Goal: Transaction & Acquisition: Book appointment/travel/reservation

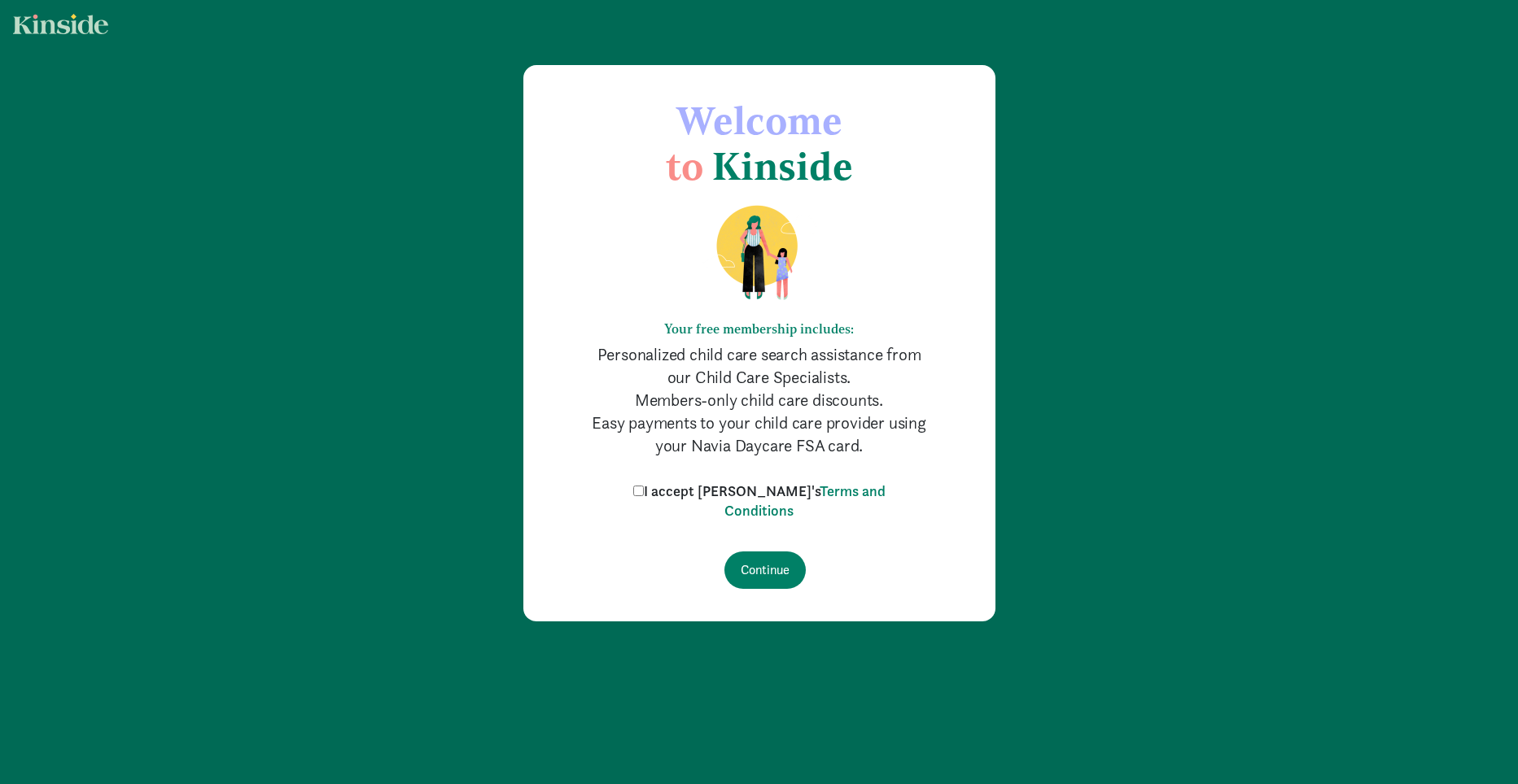
click at [644, 493] on input "I accept [PERSON_NAME]'s Terms and Conditions" at bounding box center [639, 491] width 11 height 11
checkbox input "true"
click at [771, 563] on input "Continue" at bounding box center [765, 570] width 82 height 37
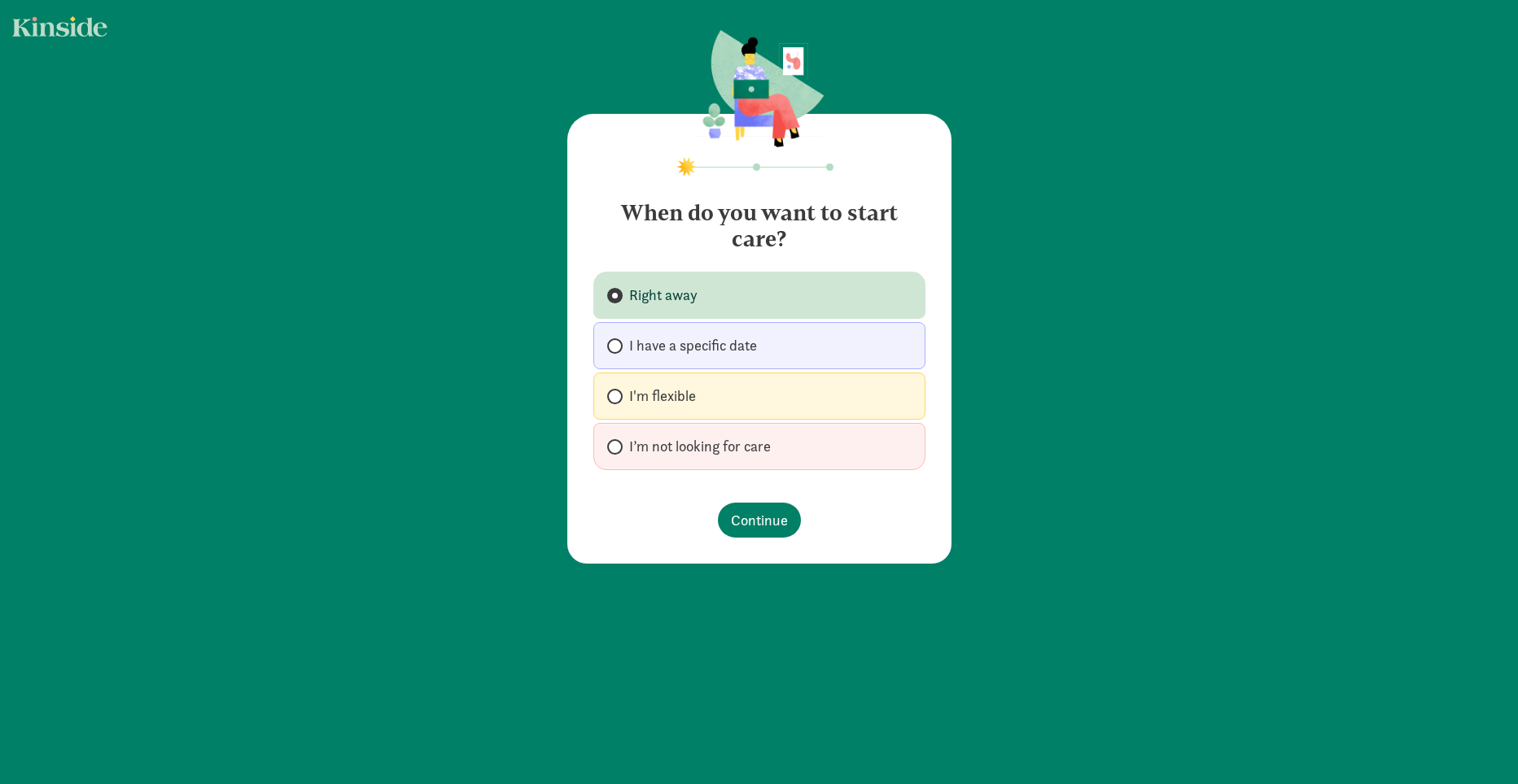
click at [717, 296] on label "Right away" at bounding box center [759, 295] width 332 height 47
click at [618, 296] on input "Right away" at bounding box center [613, 296] width 11 height 11
click at [744, 514] on span "Continue" at bounding box center [759, 521] width 57 height 22
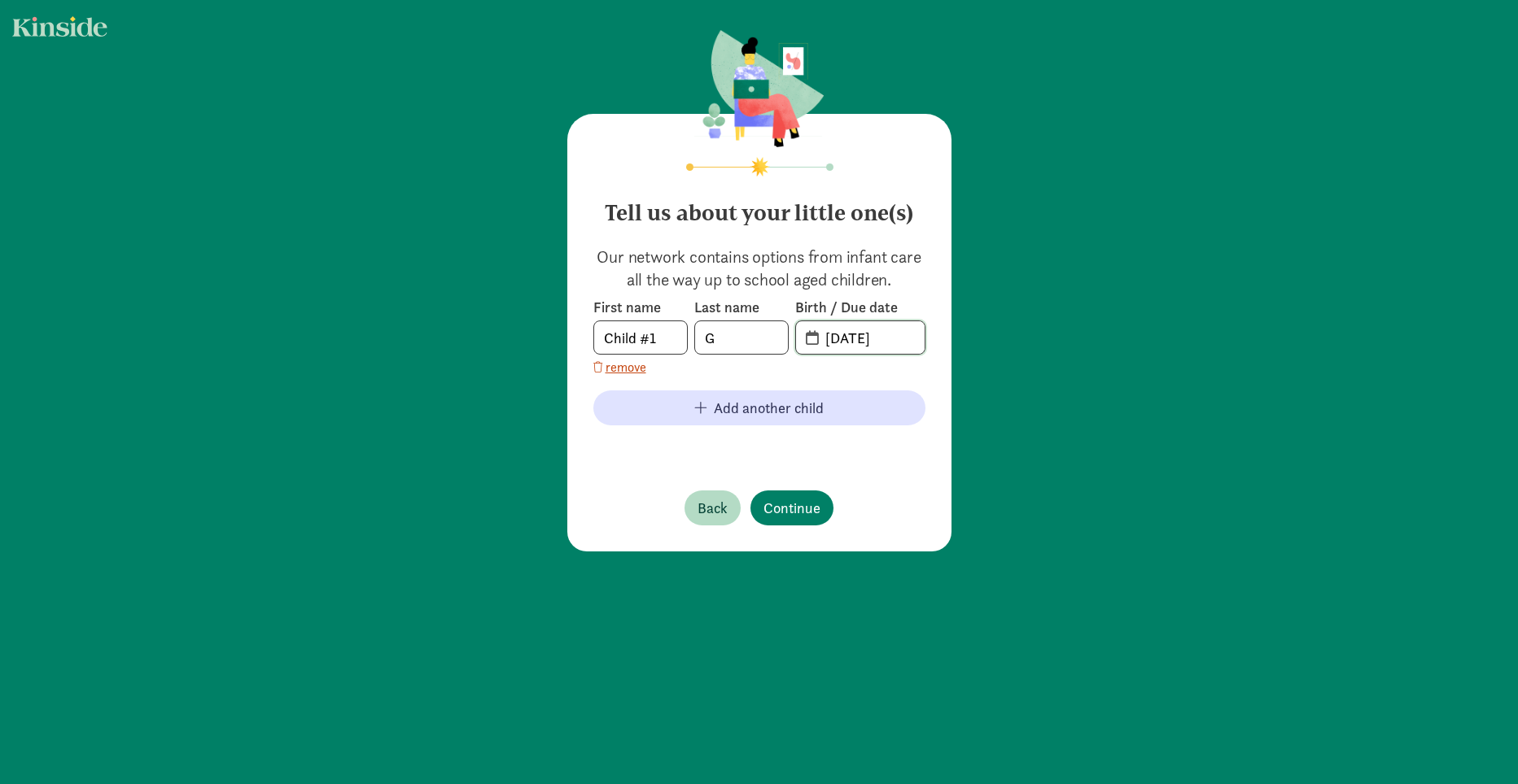
click at [846, 340] on input "[DATE]" at bounding box center [870, 338] width 109 height 33
click at [853, 339] on input "[DATE]" at bounding box center [870, 338] width 109 height 33
click at [895, 340] on input "08-18-2025" at bounding box center [870, 338] width 109 height 33
type input "08-18-2022"
click at [793, 502] on span "Continue" at bounding box center [792, 508] width 57 height 22
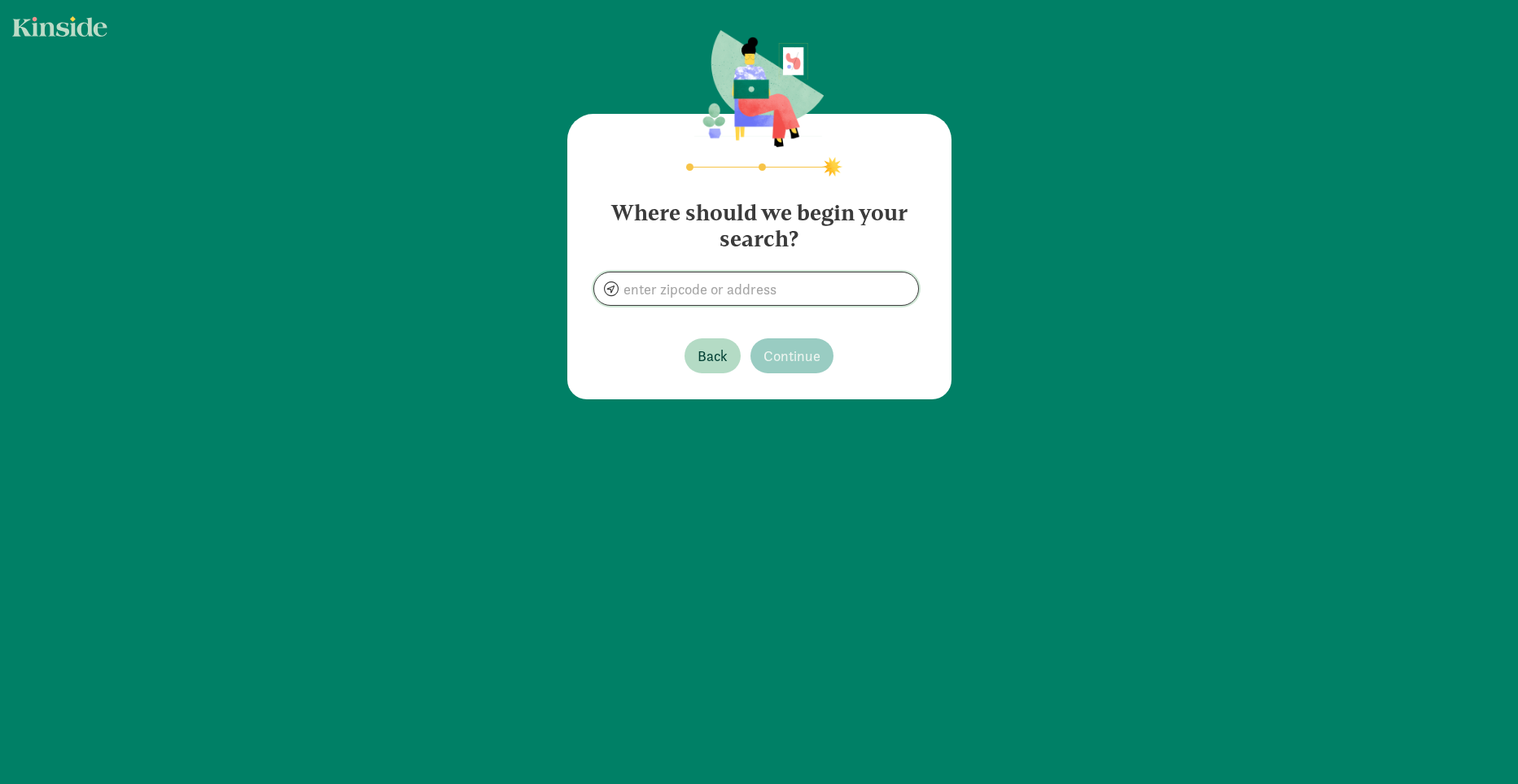
click at [773, 274] on input at bounding box center [756, 289] width 324 height 33
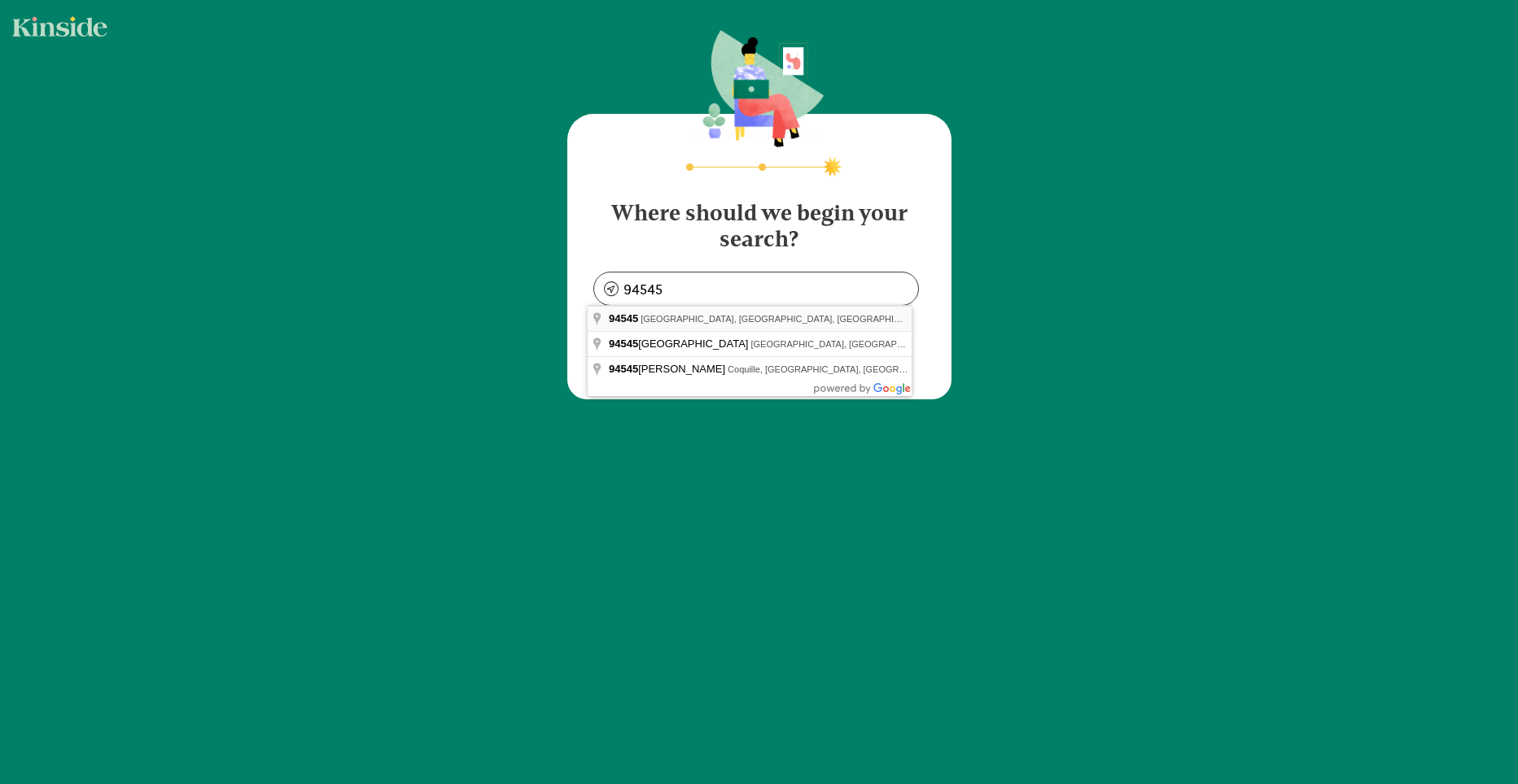
type input "Hayward, CA 94545, USA"
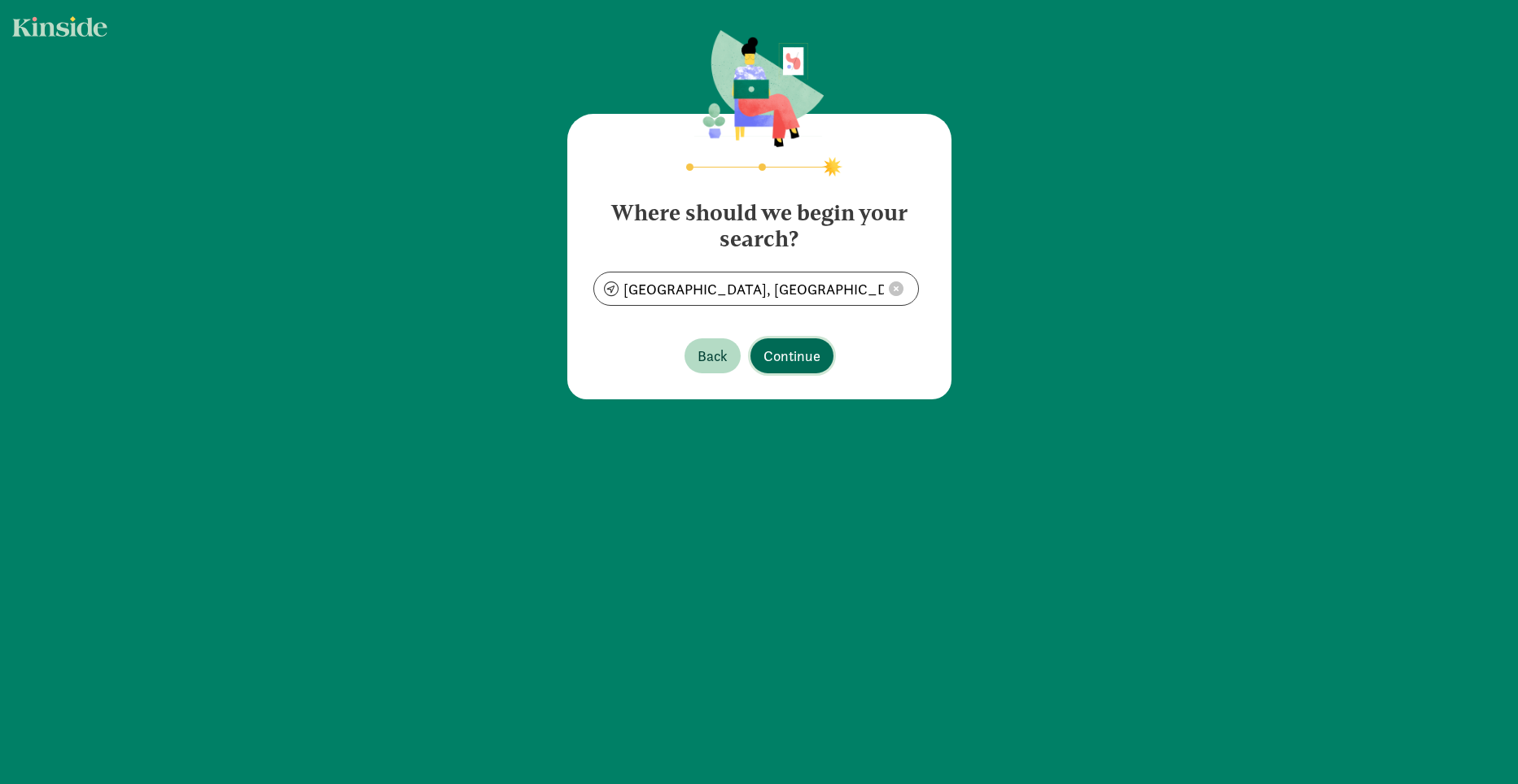
click at [784, 355] on span "Continue" at bounding box center [792, 356] width 57 height 22
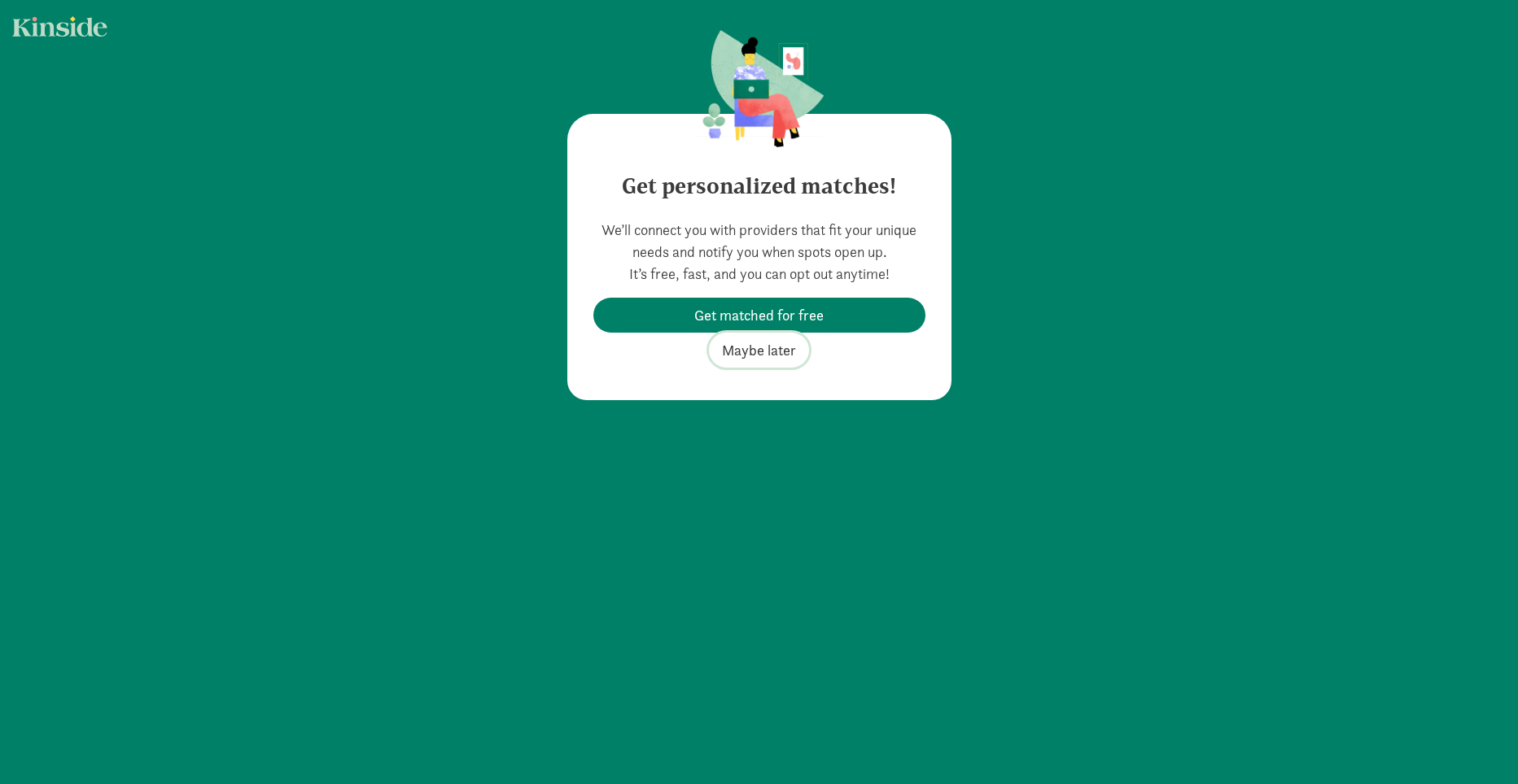
click at [754, 354] on span "Maybe later" at bounding box center [758, 350] width 74 height 22
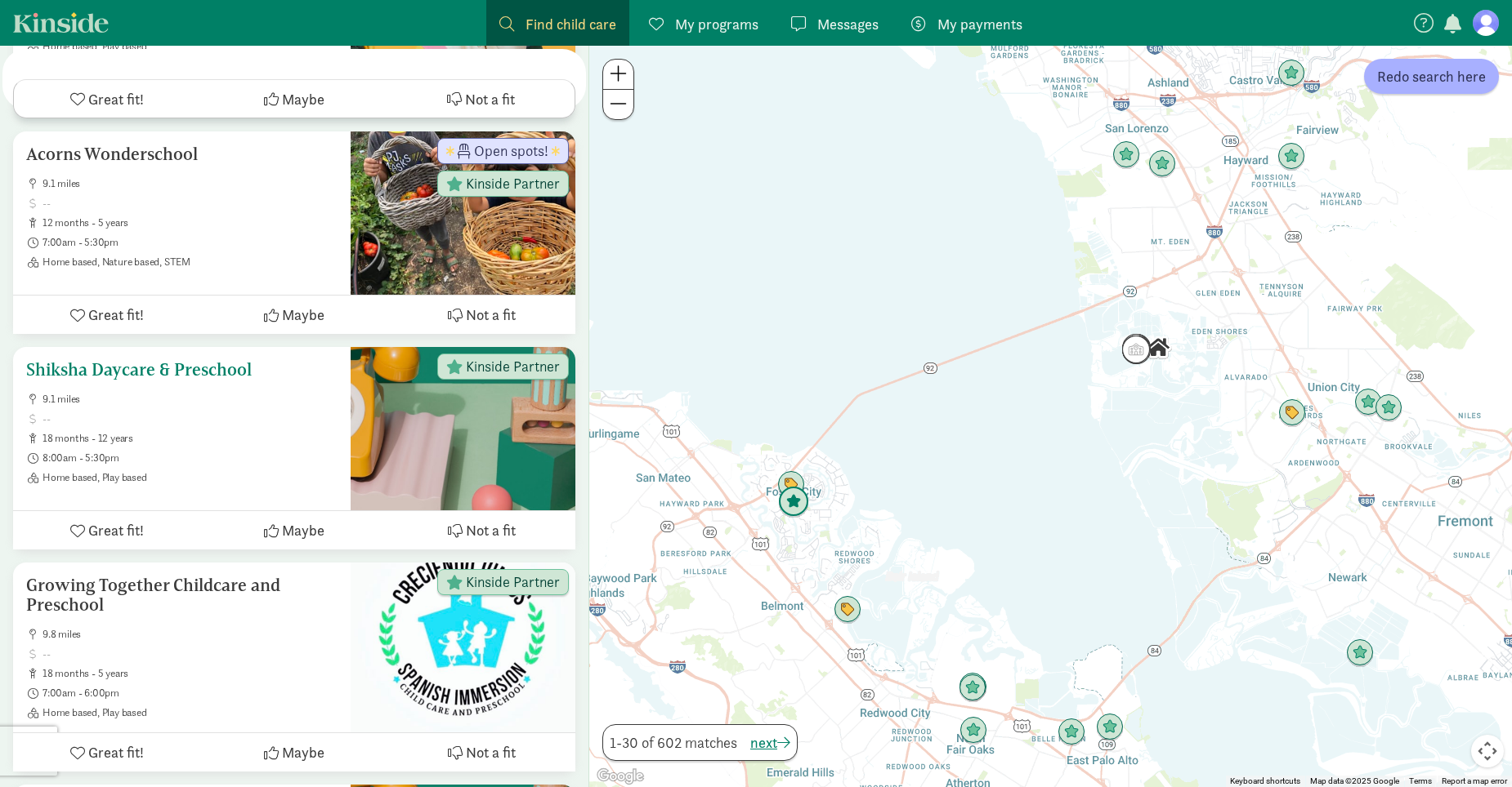
scroll to position [3430, 0]
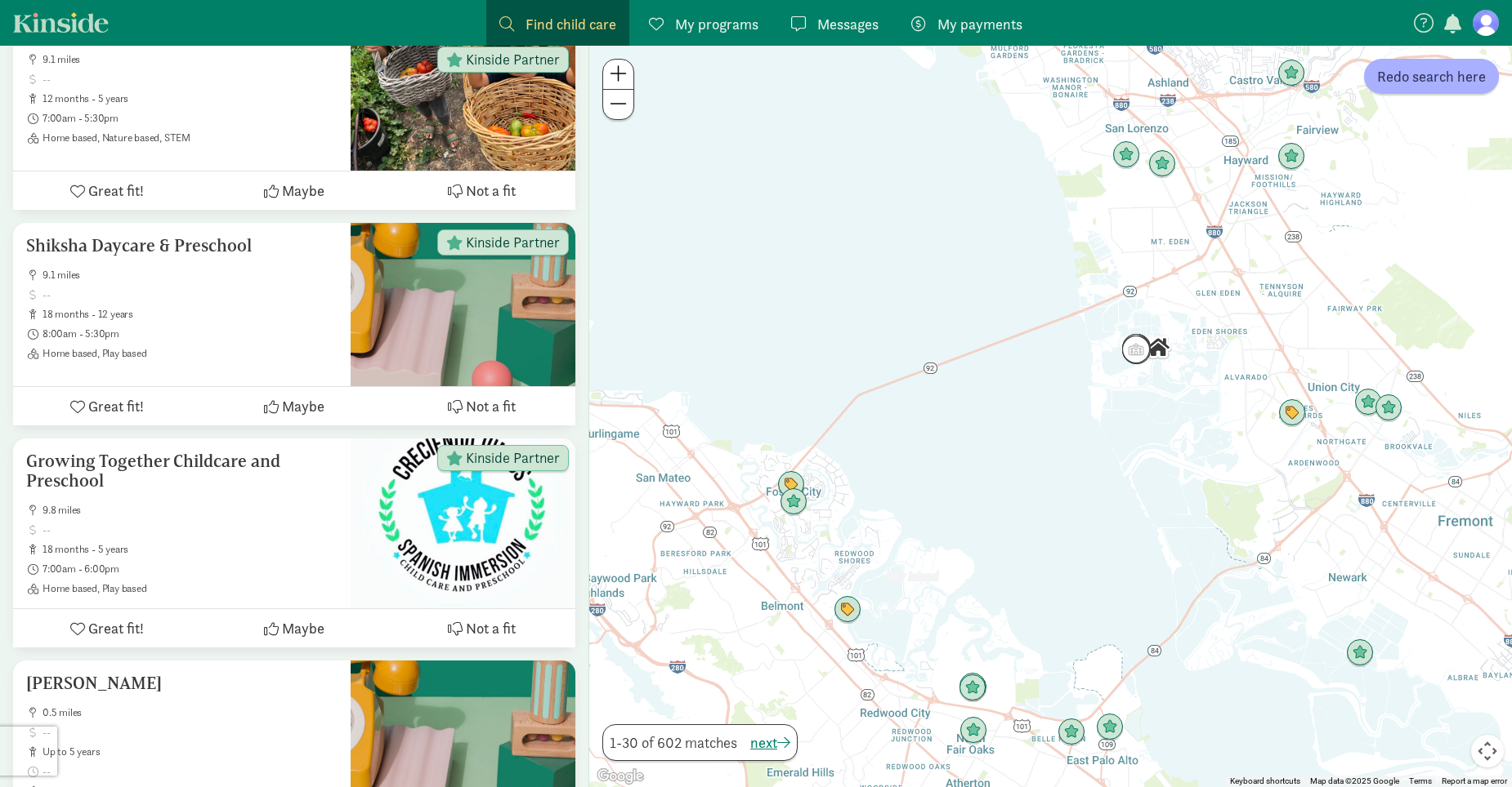
click at [912, 236] on div at bounding box center [1050, 416] width 923 height 741
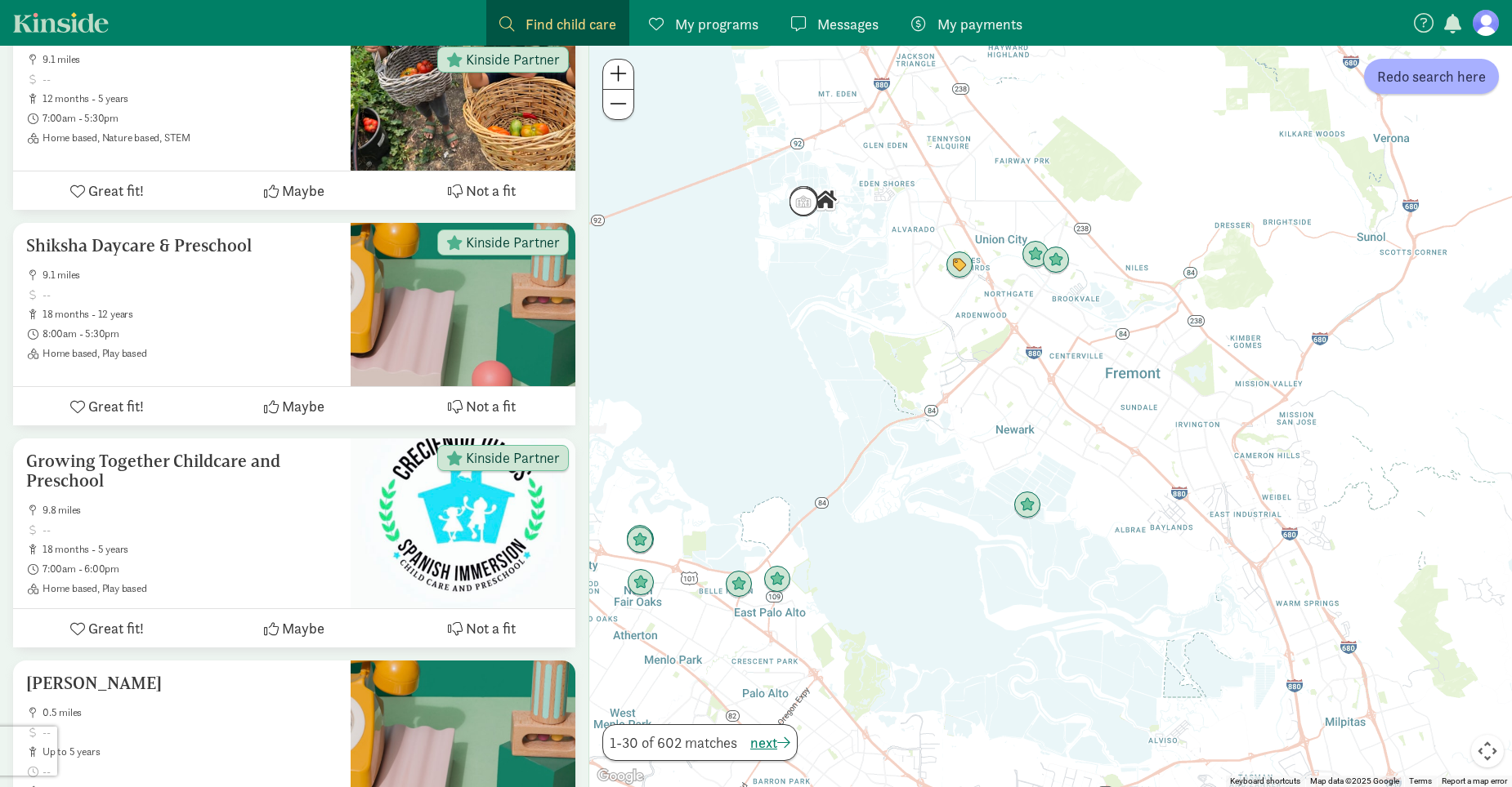
drag, startPoint x: 1324, startPoint y: 454, endPoint x: 945, endPoint y: 308, distance: 406.1
click at [984, 306] on div at bounding box center [1050, 416] width 923 height 741
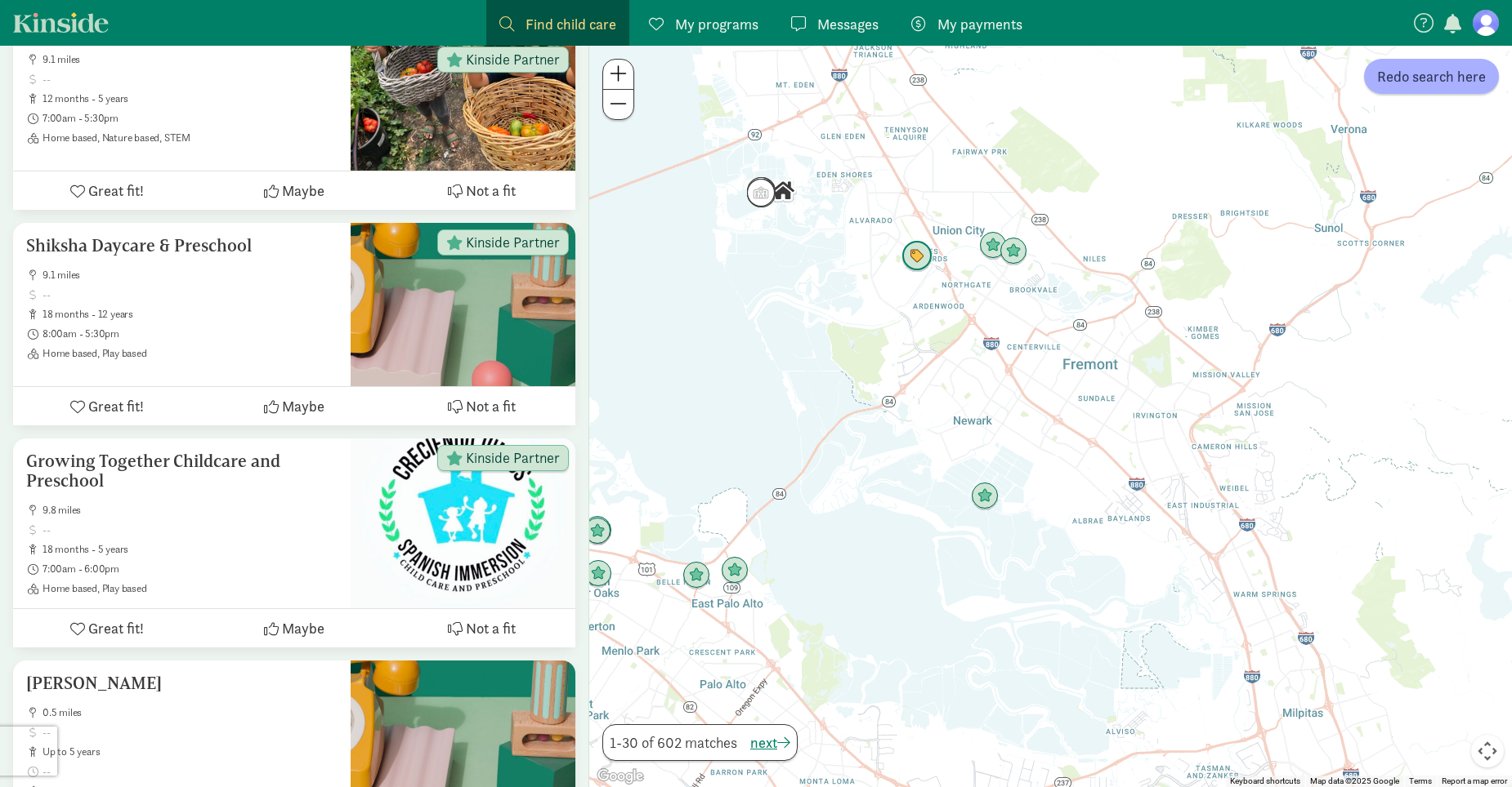
click at [926, 252] on img "Click to see details" at bounding box center [917, 256] width 31 height 31
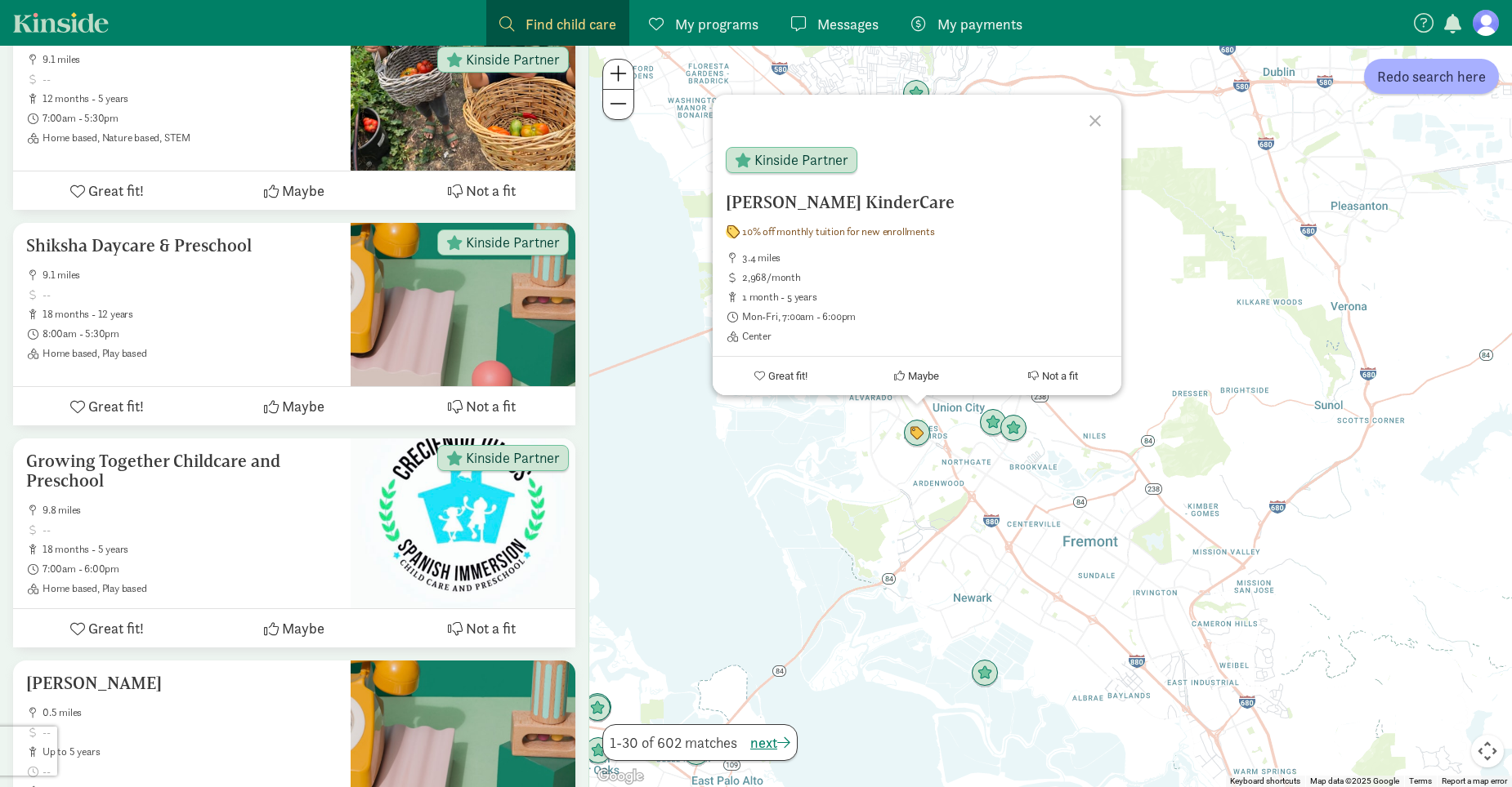
click at [1103, 117] on div at bounding box center [1098, 119] width 47 height 47
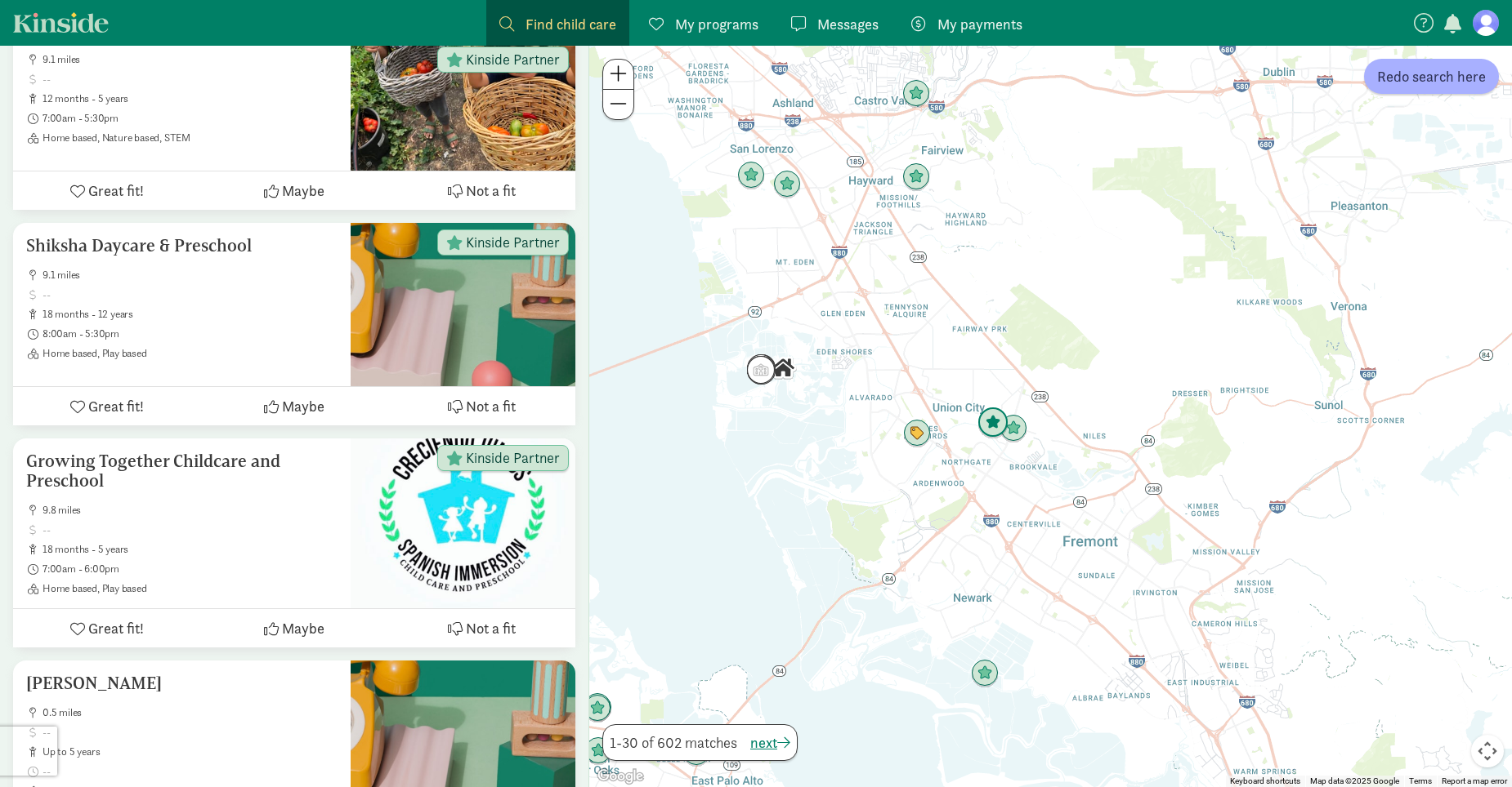
click at [994, 422] on img "Click to see details" at bounding box center [993, 423] width 31 height 31
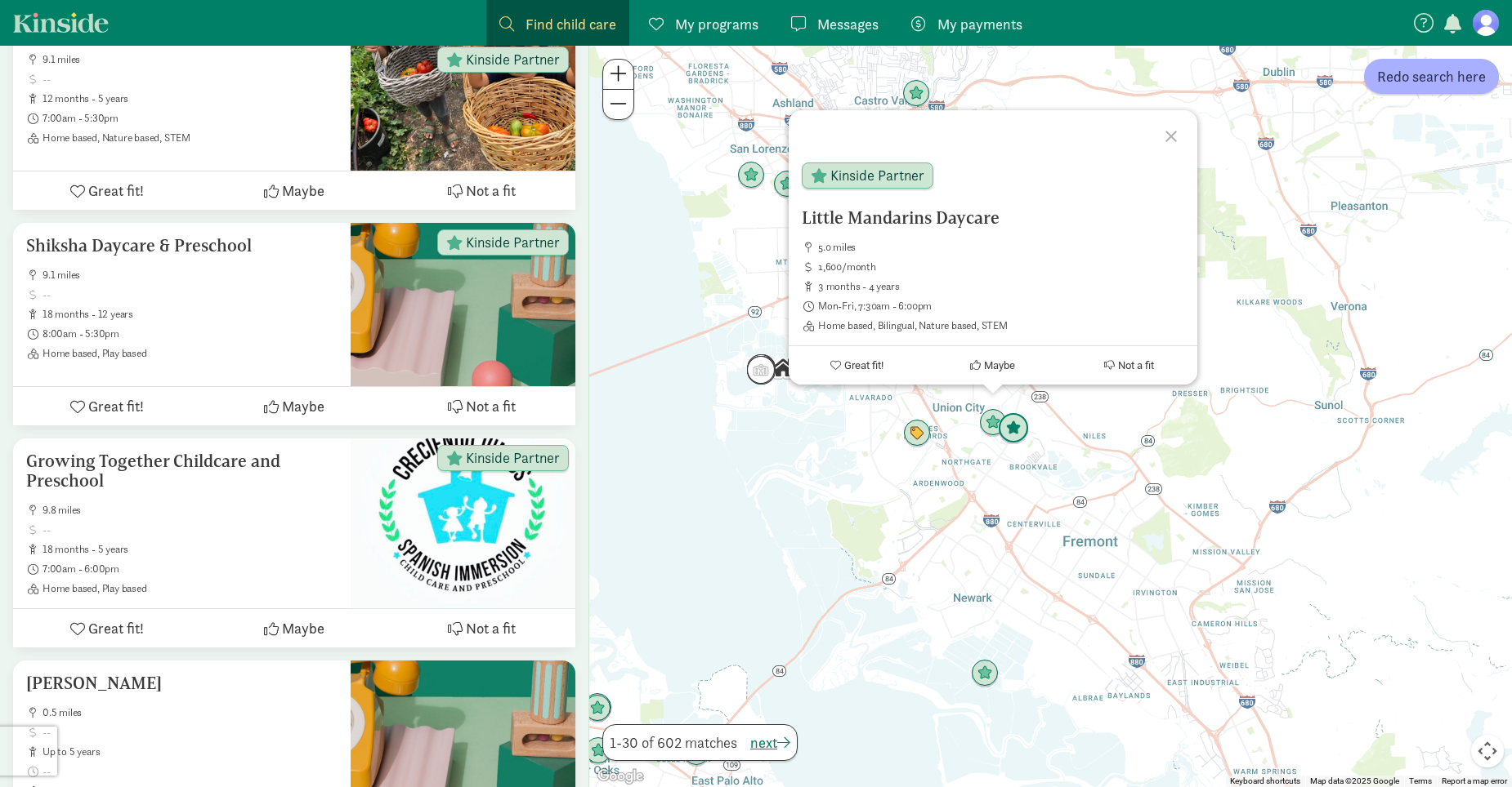
click at [1014, 433] on img "Click to see details" at bounding box center [1013, 429] width 31 height 31
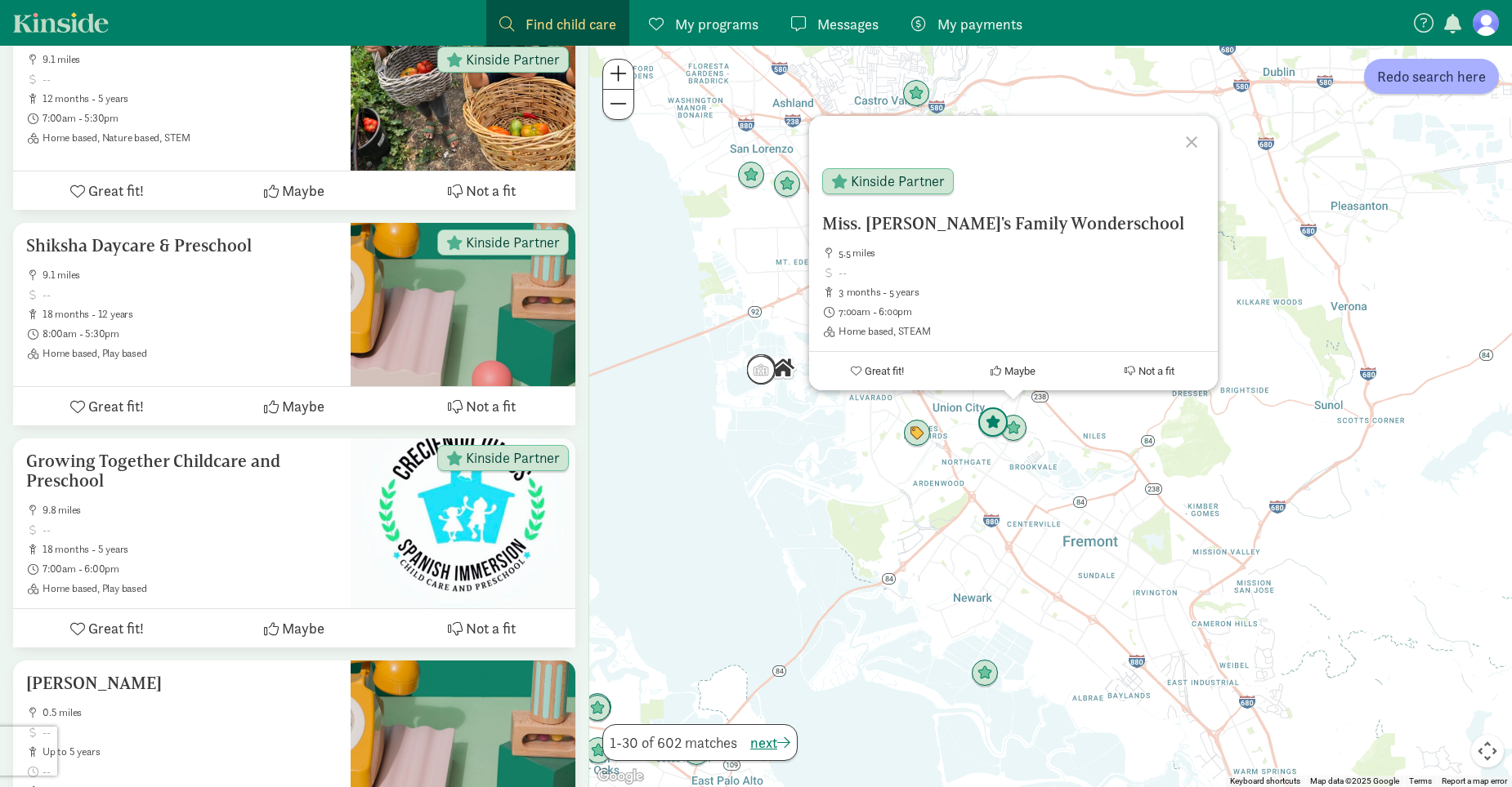
click at [985, 419] on img "Click to see details" at bounding box center [993, 423] width 31 height 31
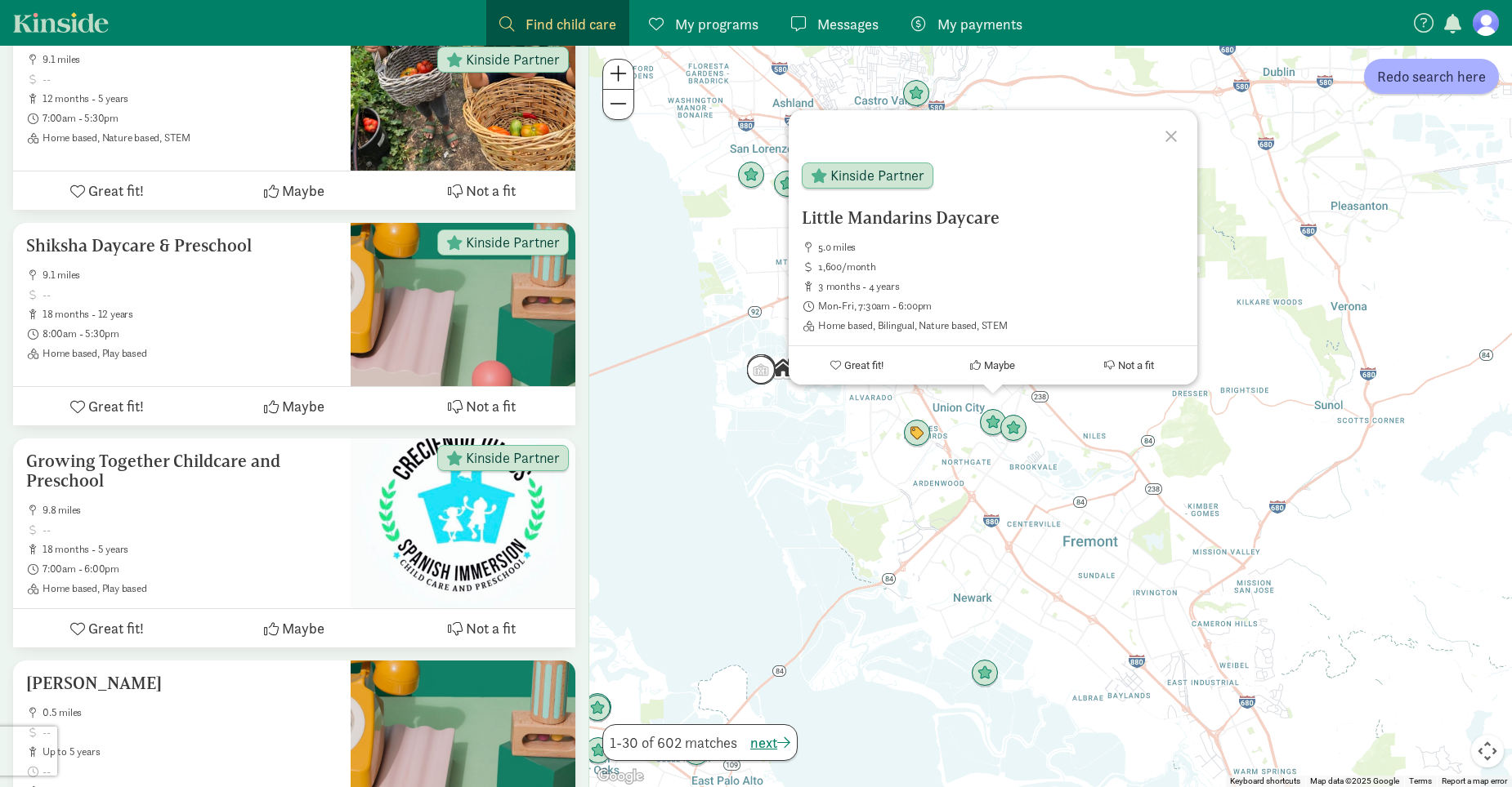
click at [1244, 223] on div "To navigate, press the arrow keys. Little Mandarins Daycare 5.0 miles 1,600/mon…" at bounding box center [1050, 416] width 923 height 741
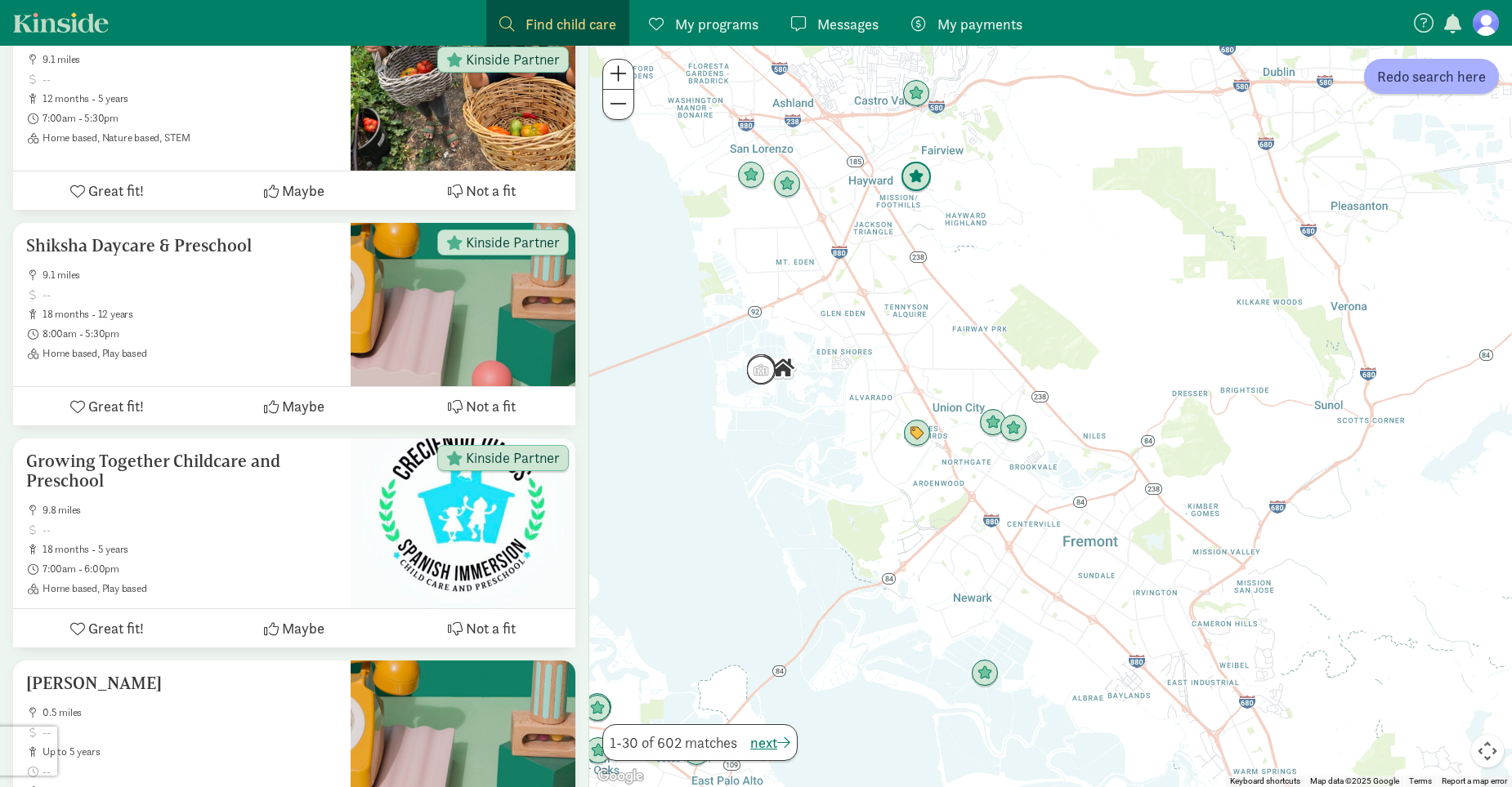
click at [911, 174] on img "Click to see details" at bounding box center [916, 177] width 31 height 31
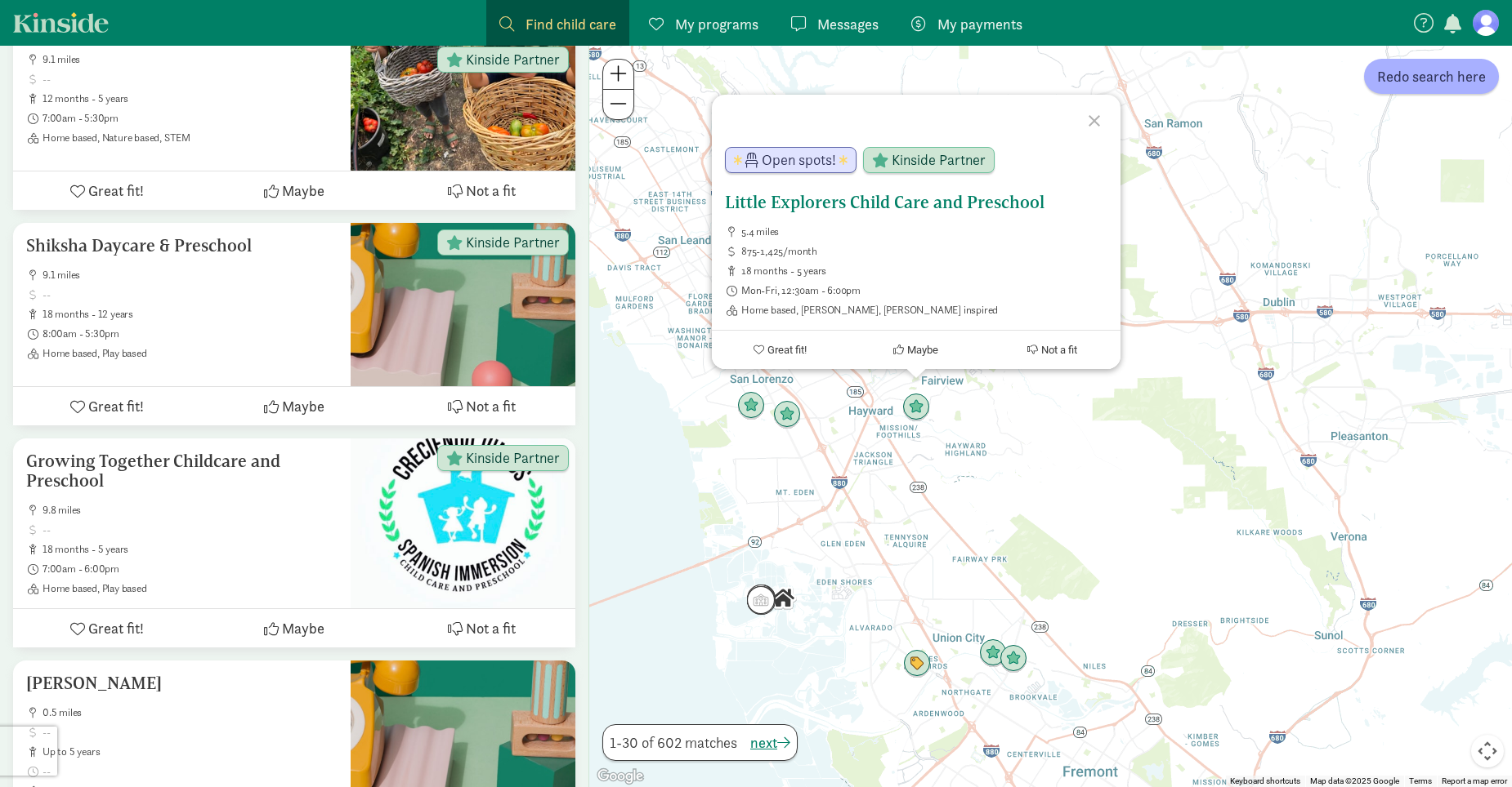
click at [919, 156] on span "Kinside Partner" at bounding box center [938, 160] width 94 height 15
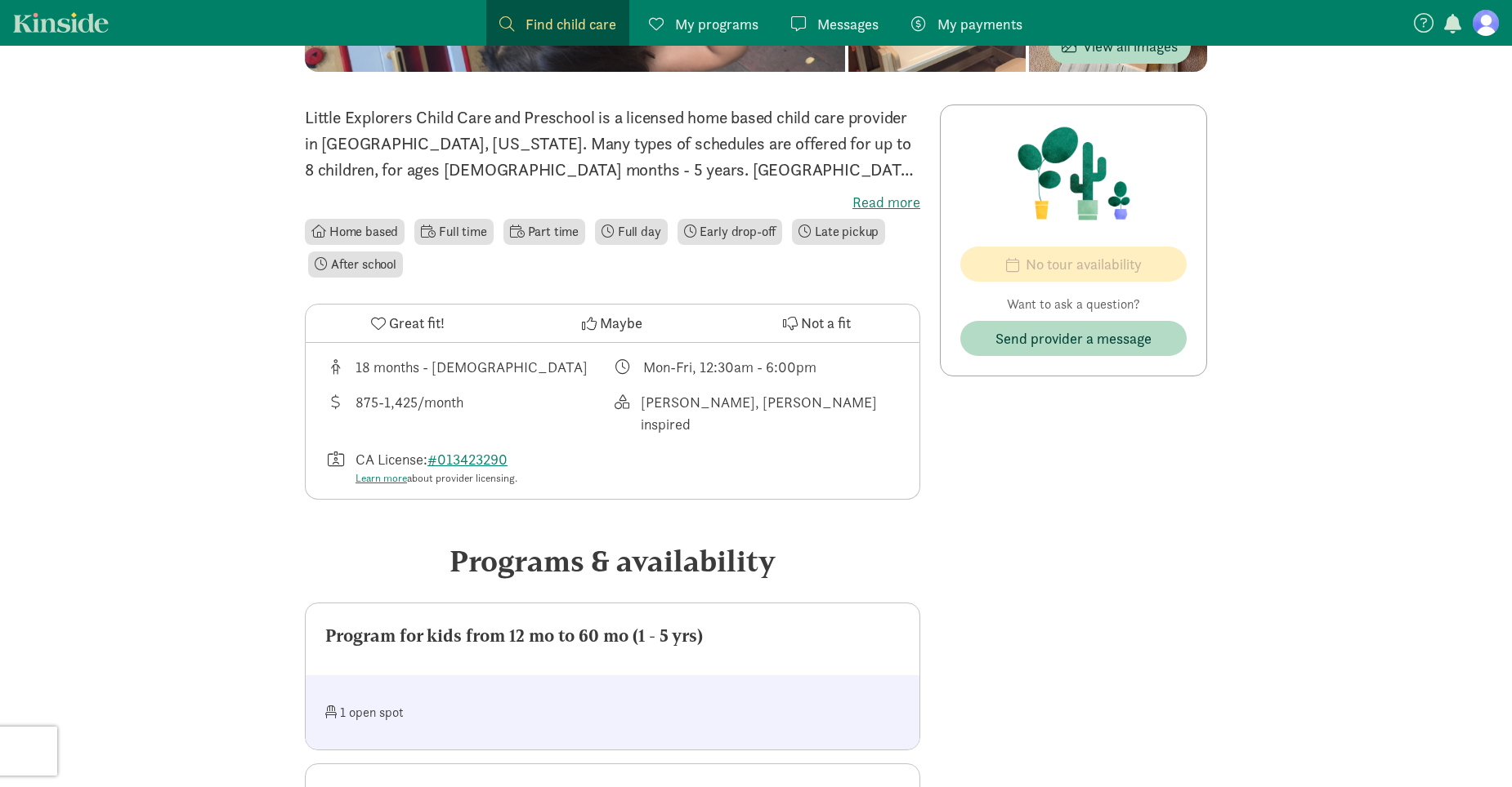
scroll to position [163, 0]
